Goal: Task Accomplishment & Management: Use online tool/utility

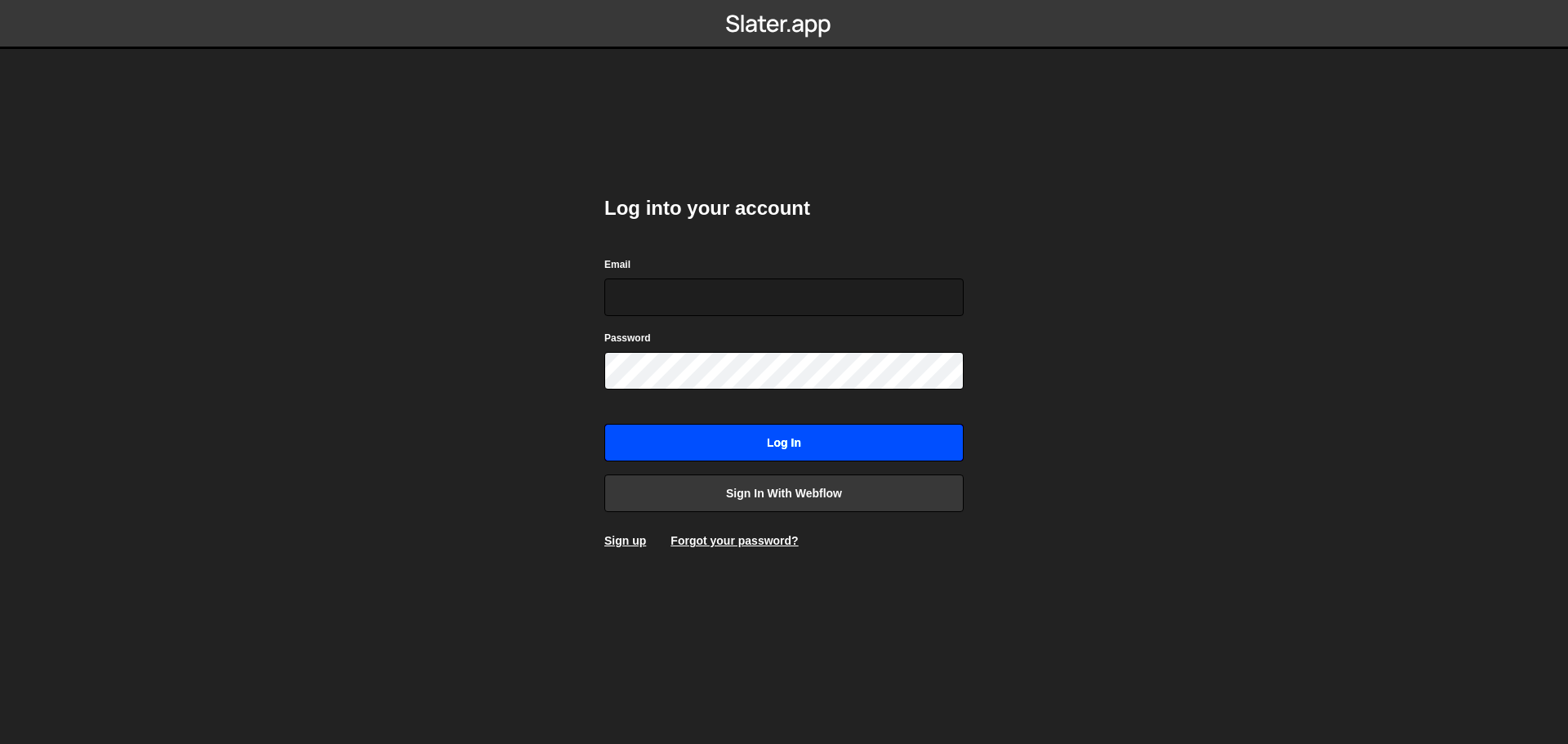
click at [778, 437] on input "Log in" at bounding box center [784, 443] width 360 height 38
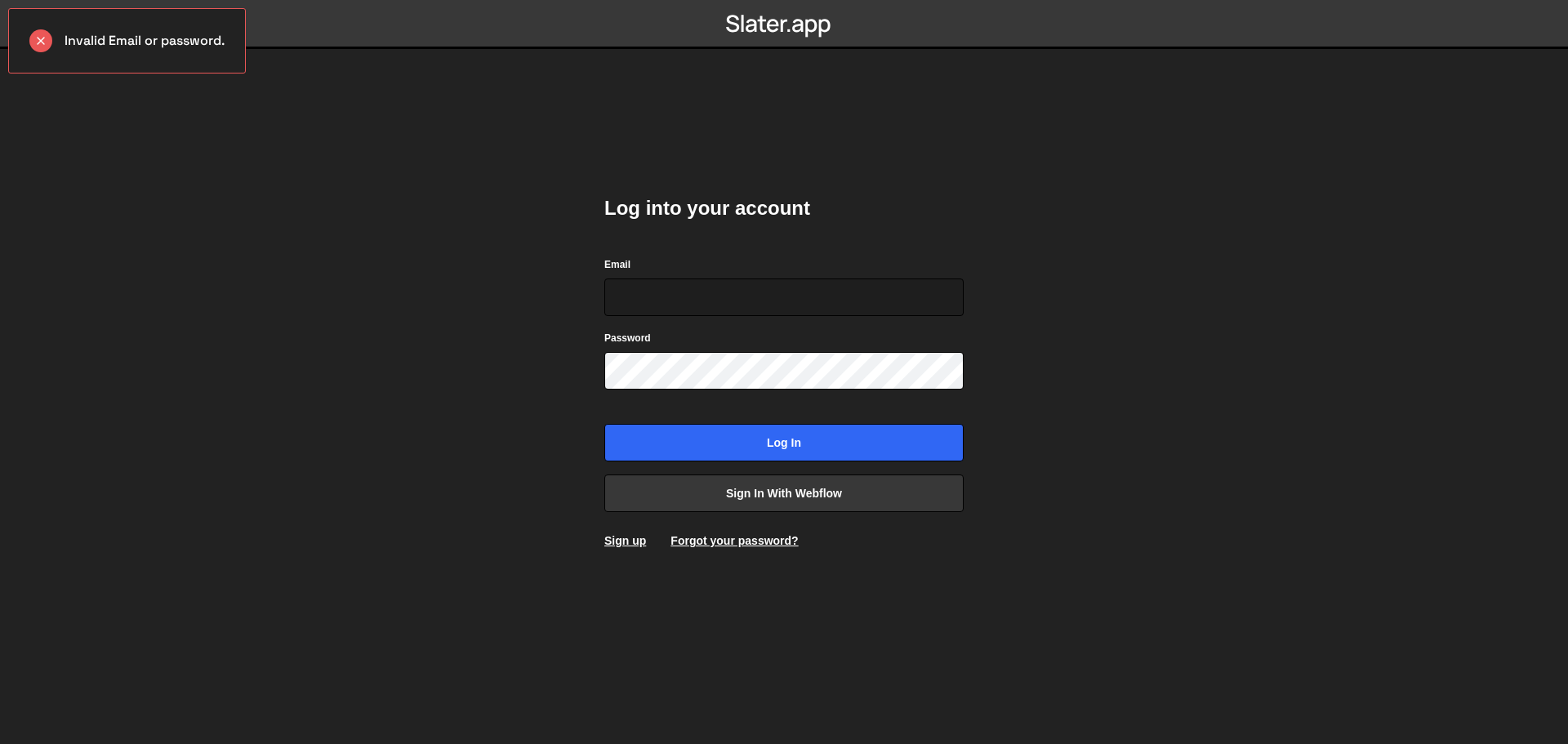
click at [605, 316] on div at bounding box center [605, 316] width 0 height 0
drag, startPoint x: 1336, startPoint y: 368, endPoint x: 761, endPoint y: 527, distance: 596.6
click at [1319, 373] on body "Invalid Email or password. Log into your account Email Password Log in Sign in …" at bounding box center [784, 372] width 1568 height 744
click at [737, 504] on link "Sign in with Webflow" at bounding box center [784, 493] width 360 height 38
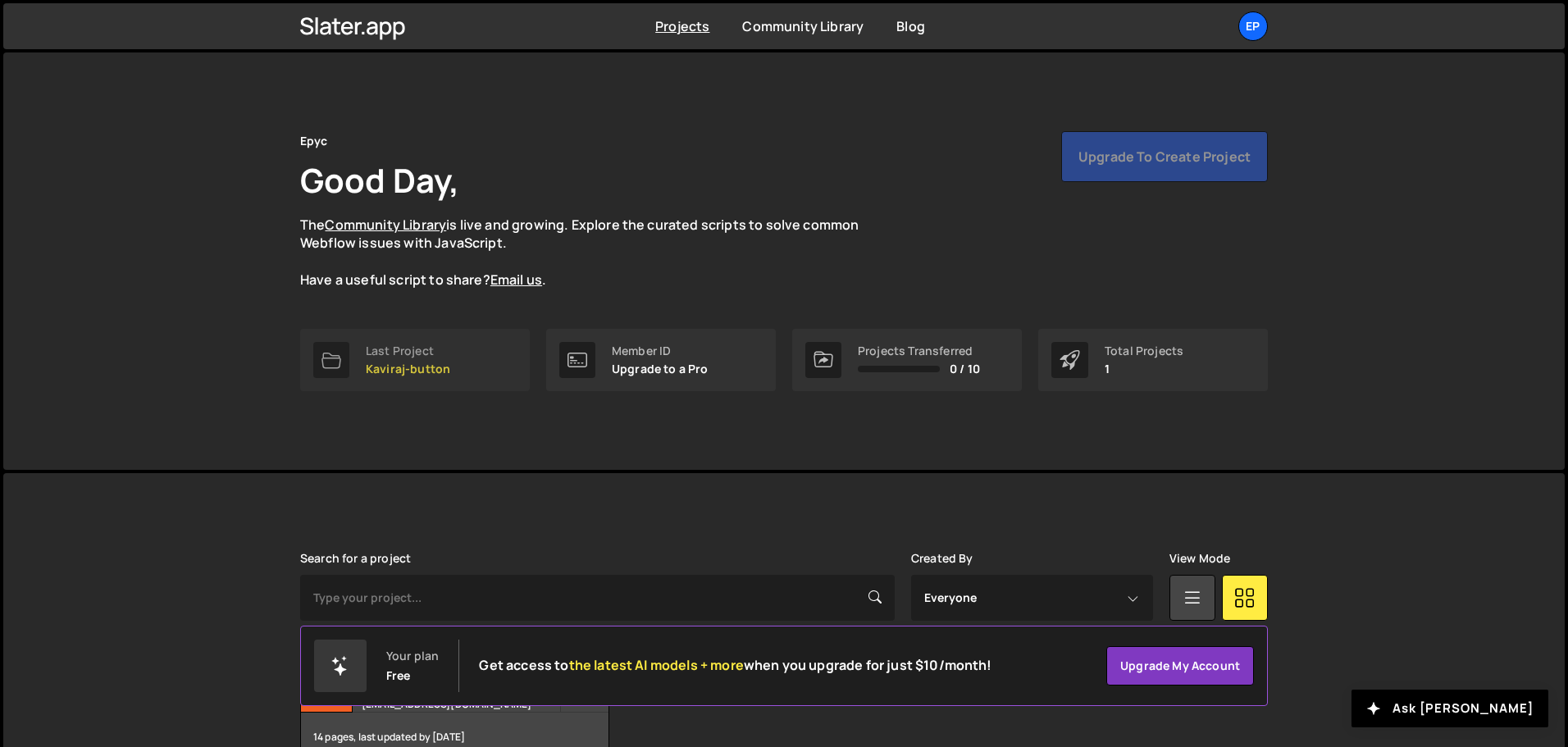
click at [409, 353] on div "Last Project" at bounding box center [408, 351] width 85 height 13
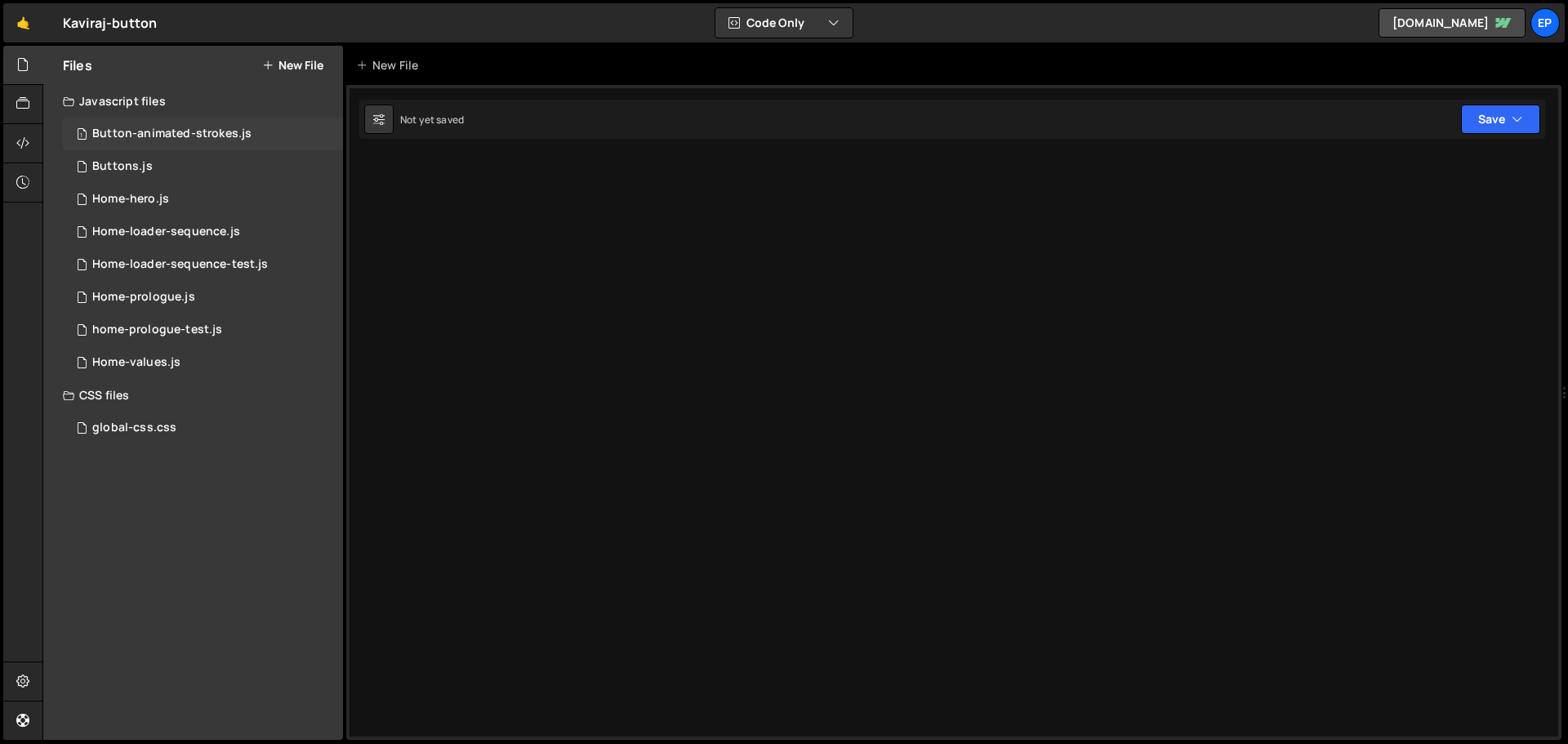
click at [120, 123] on div "1 Button-animated-strokes.js 0" at bounding box center [203, 134] width 280 height 33
click at [149, 160] on div "Buttons.js" at bounding box center [122, 166] width 60 height 15
click at [149, 194] on div "Home-hero.js" at bounding box center [130, 198] width 77 height 15
click at [139, 241] on div "1 Home-loader-sequence.js 0" at bounding box center [203, 232] width 280 height 33
click at [144, 265] on div "Home-loader-sequence-test.js" at bounding box center [180, 265] width 176 height 15
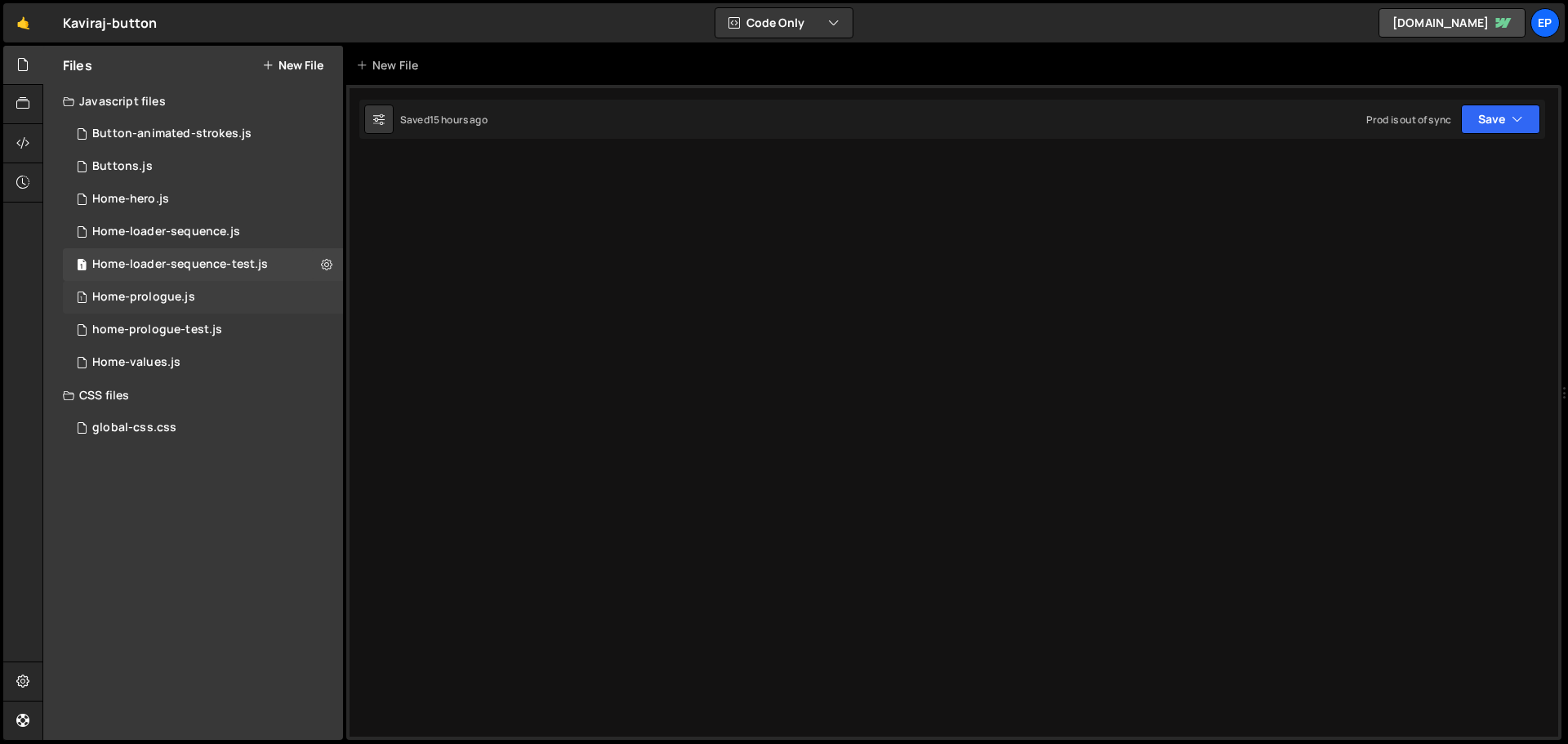
click at [145, 300] on div "Home-prologue.js" at bounding box center [144, 297] width 103 height 15
click at [146, 330] on div "home-prologue-test.js" at bounding box center [157, 330] width 130 height 15
click at [135, 369] on div "Home-values.js" at bounding box center [136, 362] width 88 height 15
click at [130, 416] on div "global-css.css 0" at bounding box center [203, 428] width 280 height 33
click at [447, 423] on div at bounding box center [954, 412] width 1215 height 655
